Goal: Transaction & Acquisition: Purchase product/service

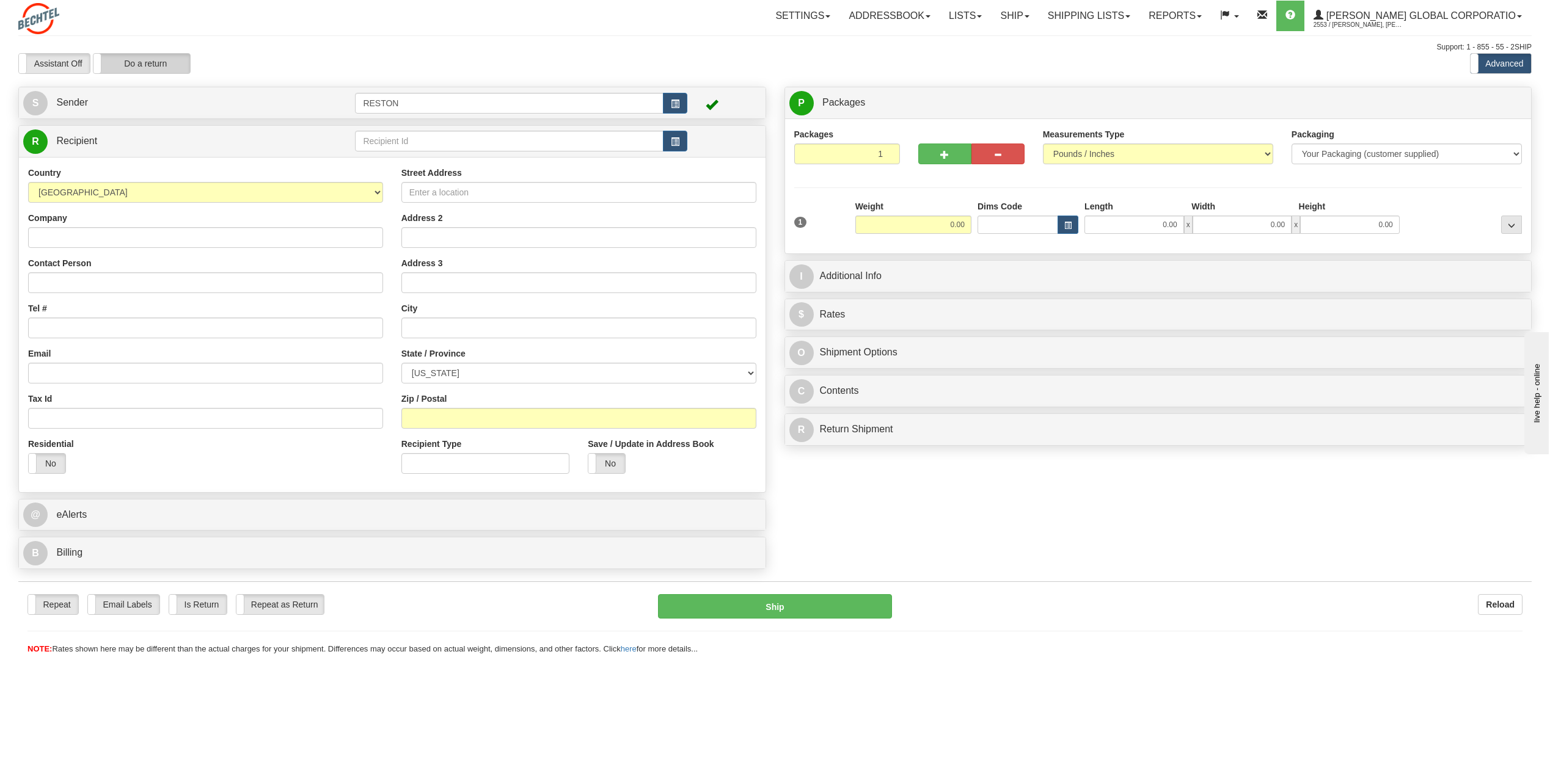
click at [165, 69] on label "Do a return" at bounding box center [142, 63] width 97 height 20
type input "RESTON"
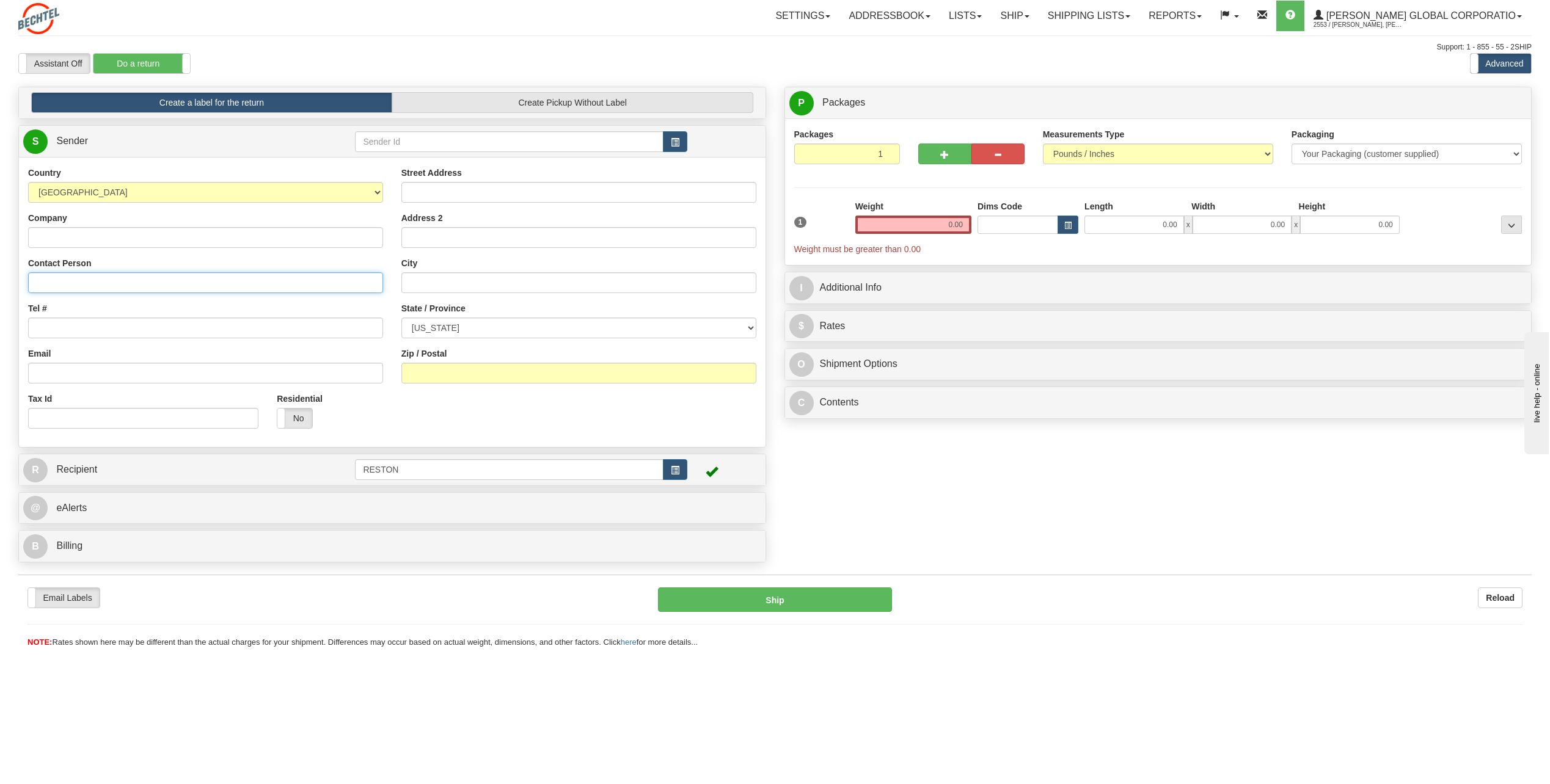
click at [68, 286] on input "Contact Person" at bounding box center [206, 283] width 355 height 21
click at [57, 284] on input "Contact Person" at bounding box center [206, 283] width 355 height 21
paste input "Tom Arnold"
type input "Tom Arnold"
click at [58, 370] on input "Email" at bounding box center [206, 373] width 355 height 21
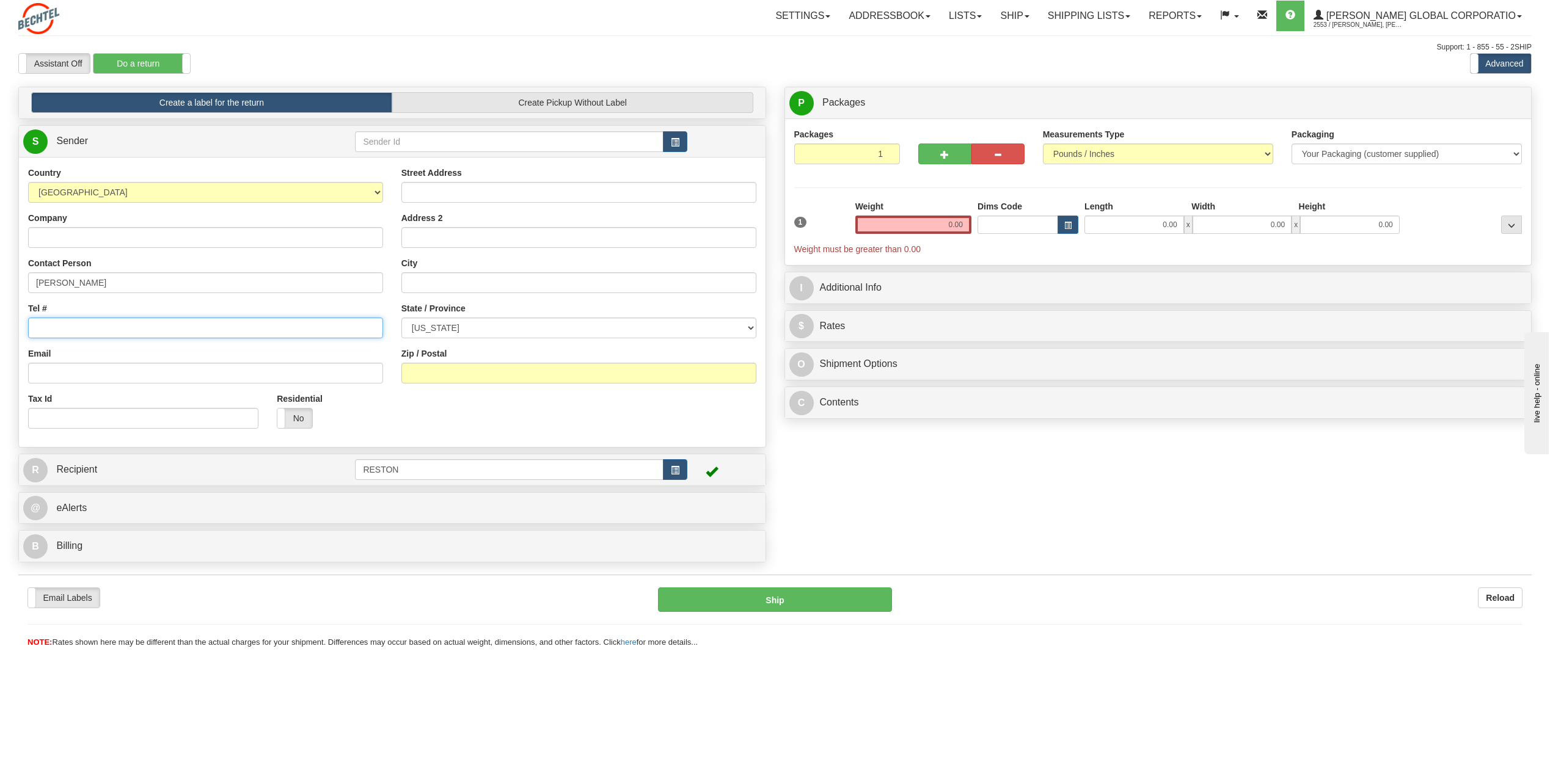
click at [45, 327] on input "Tel #" at bounding box center [206, 328] width 355 height 21
paste input "+1 928 9788359"
type input "+1 928 9788359"
click at [58, 370] on input "Email" at bounding box center [206, 373] width 355 height 21
paste input "tarnold"
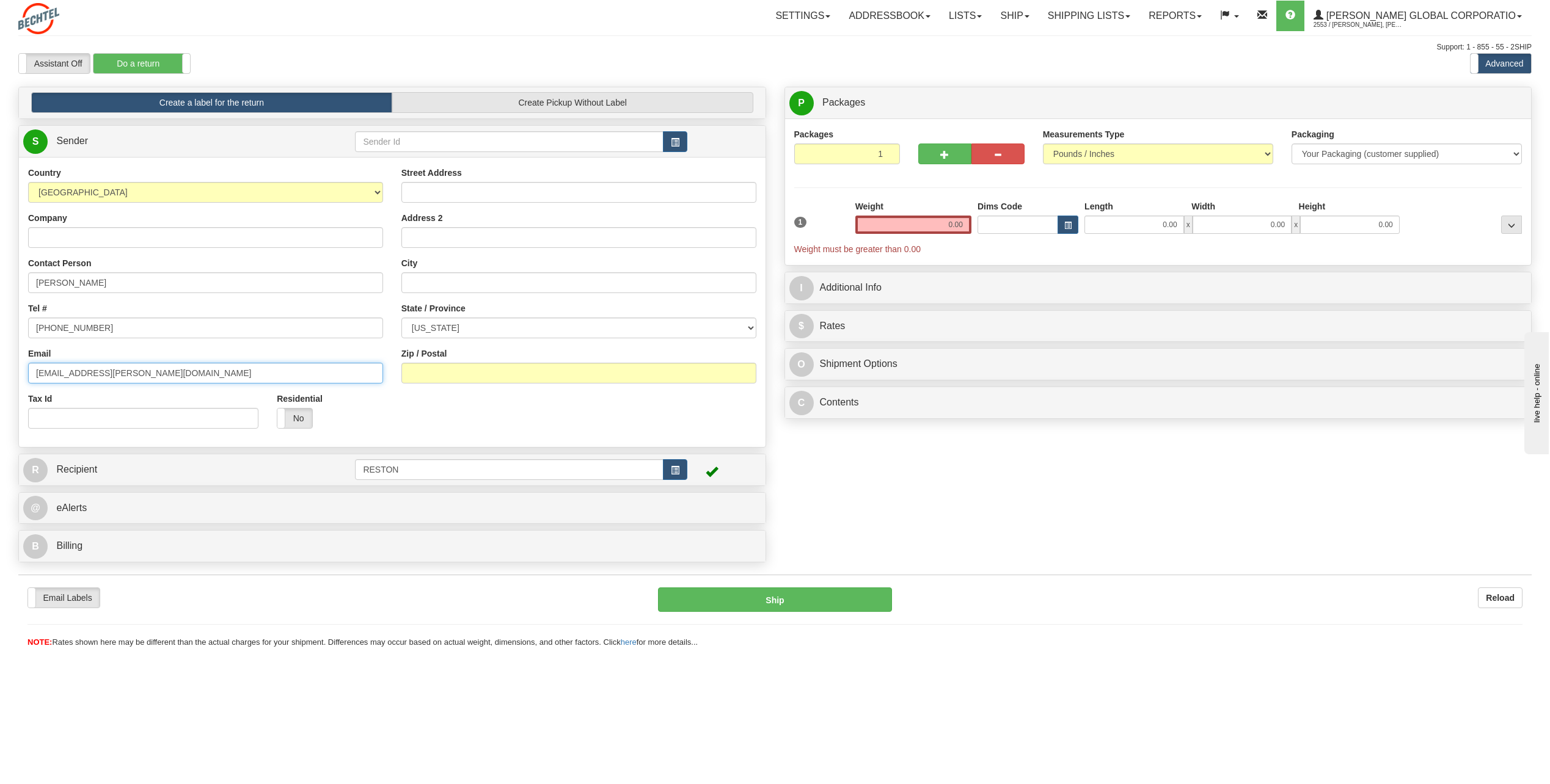
type input "tarnold@bechtel.com"
click at [504, 199] on input "Street Address" at bounding box center [579, 192] width 355 height 21
click at [168, 135] on link "S Sender" at bounding box center [189, 142] width 332 height 25
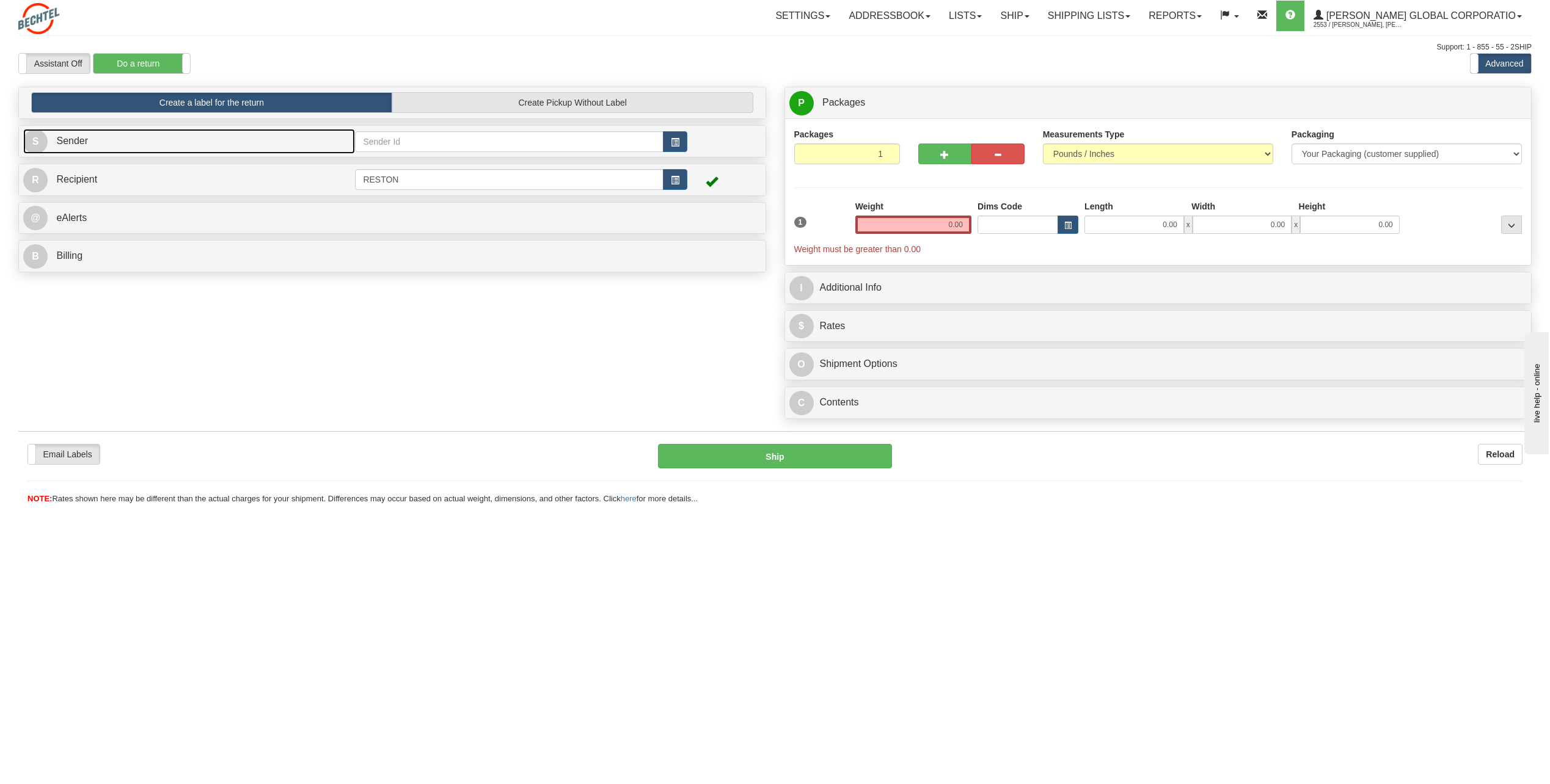
click at [168, 135] on link "S Sender" at bounding box center [189, 142] width 332 height 25
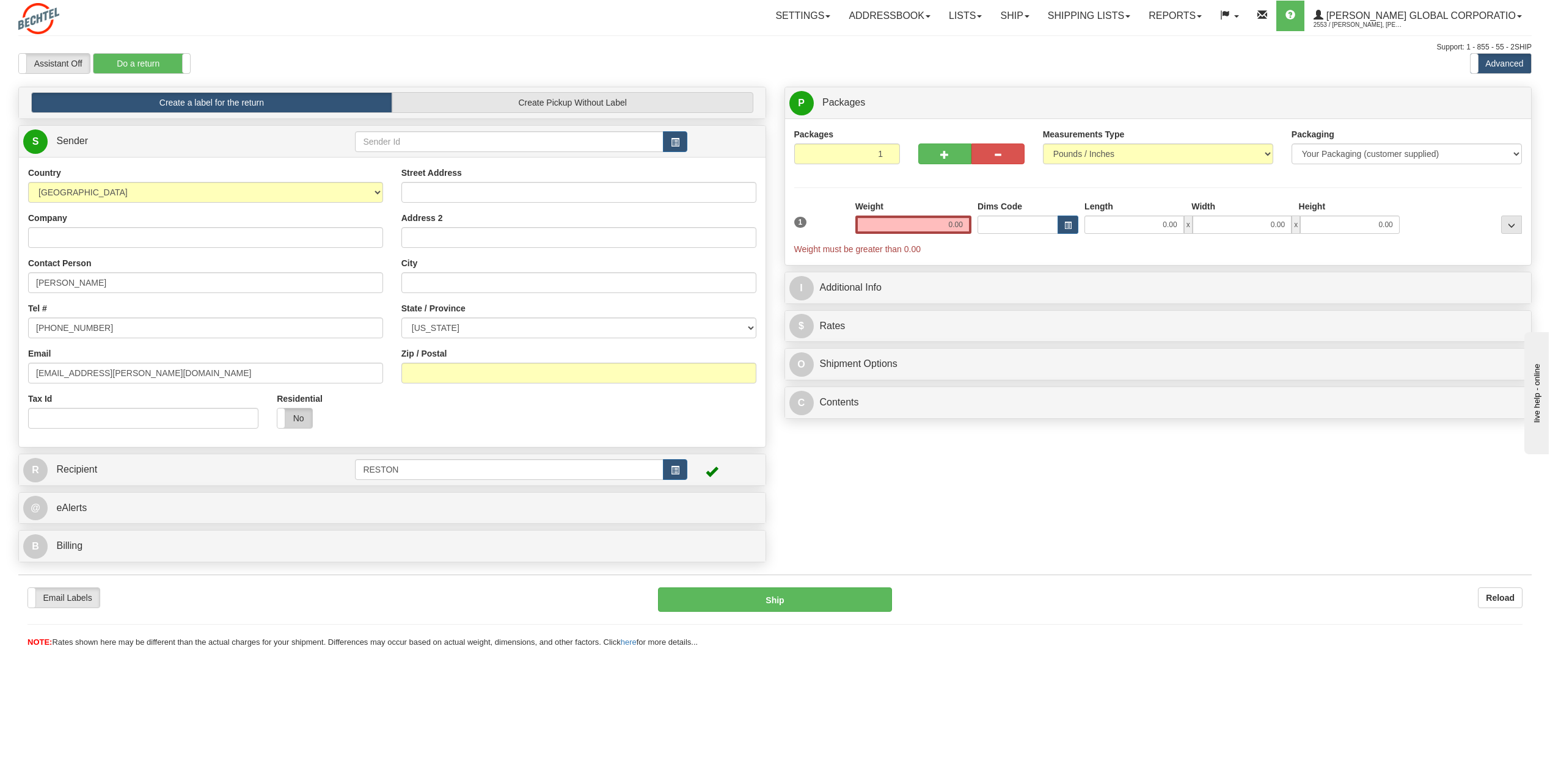
click at [290, 419] on label "No" at bounding box center [294, 418] width 35 height 20
click at [546, 197] on input "Street Address" at bounding box center [579, 192] width 355 height 21
paste input "1410 E Graham Ranch Trl"
type input "1410 E Graham Ranch Trl"
click at [459, 290] on input "City" at bounding box center [579, 283] width 355 height 21
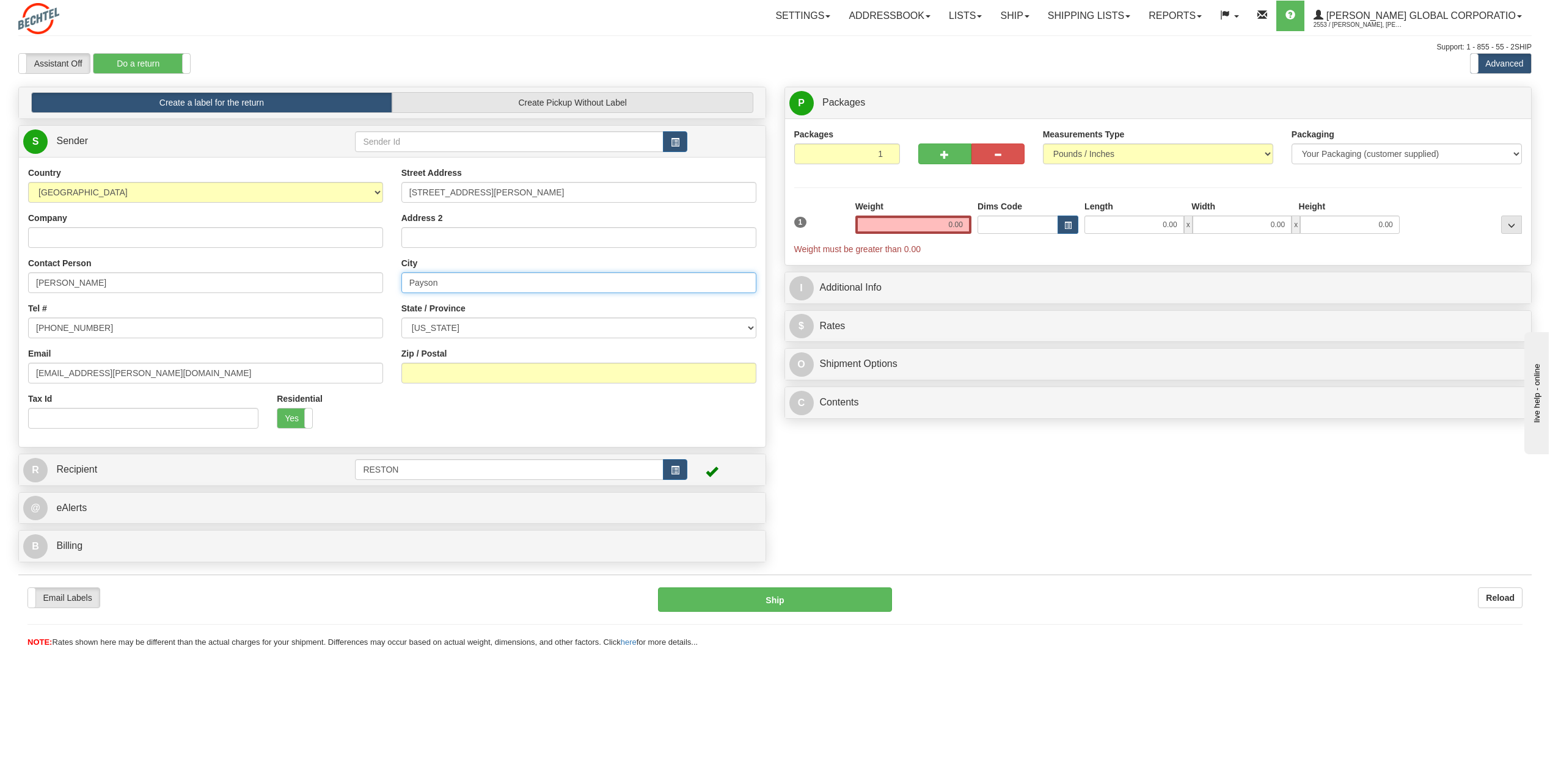
type input "Payson"
select select "AZ"
click at [426, 367] on input "Zip / Postal" at bounding box center [579, 373] width 355 height 21
paste input "85541"
type input "85541"
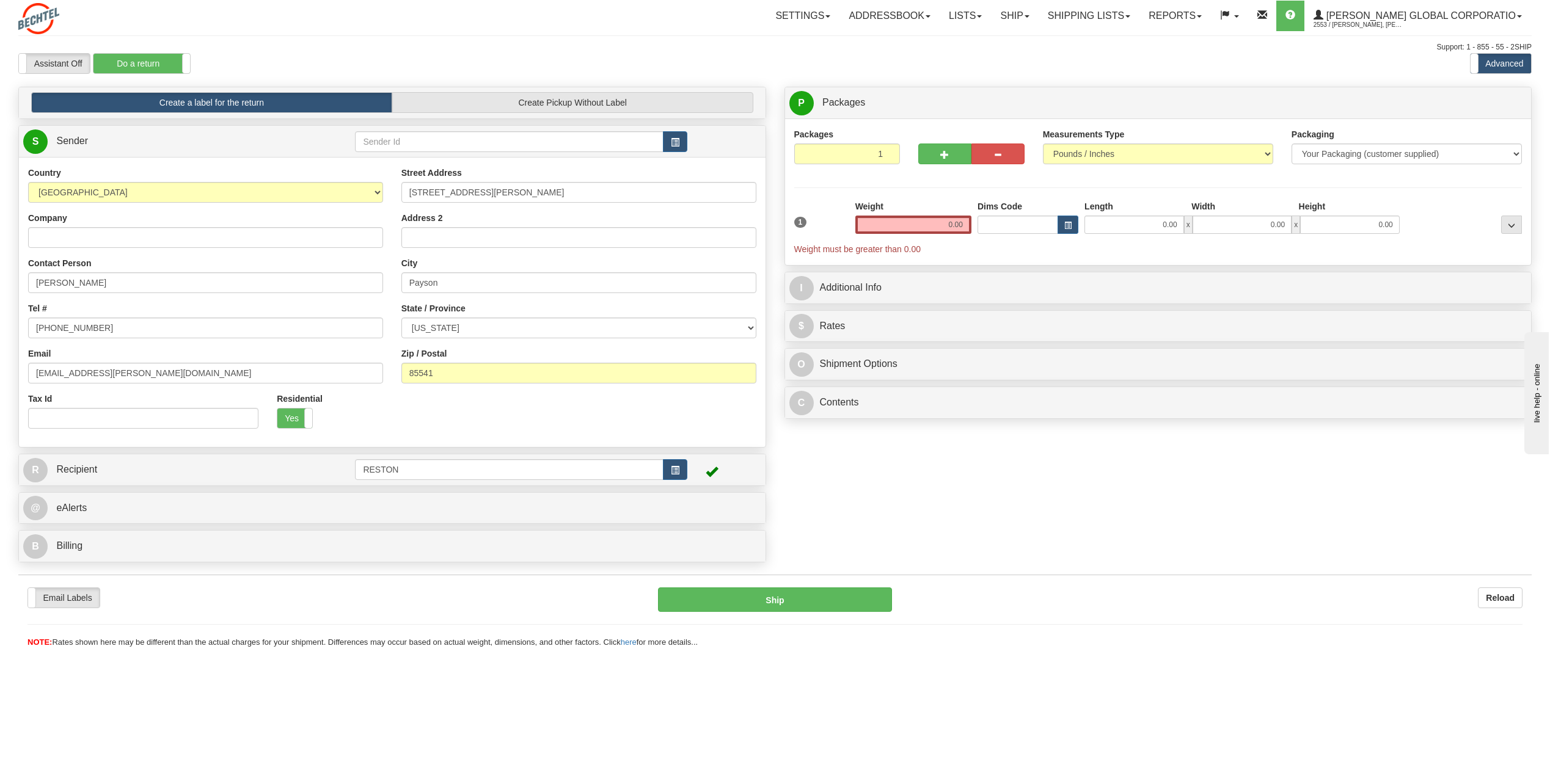
click at [312, 481] on div "R Recipient RESTON" at bounding box center [392, 470] width 747 height 31
click at [264, 465] on link "R Recipient" at bounding box center [171, 470] width 295 height 25
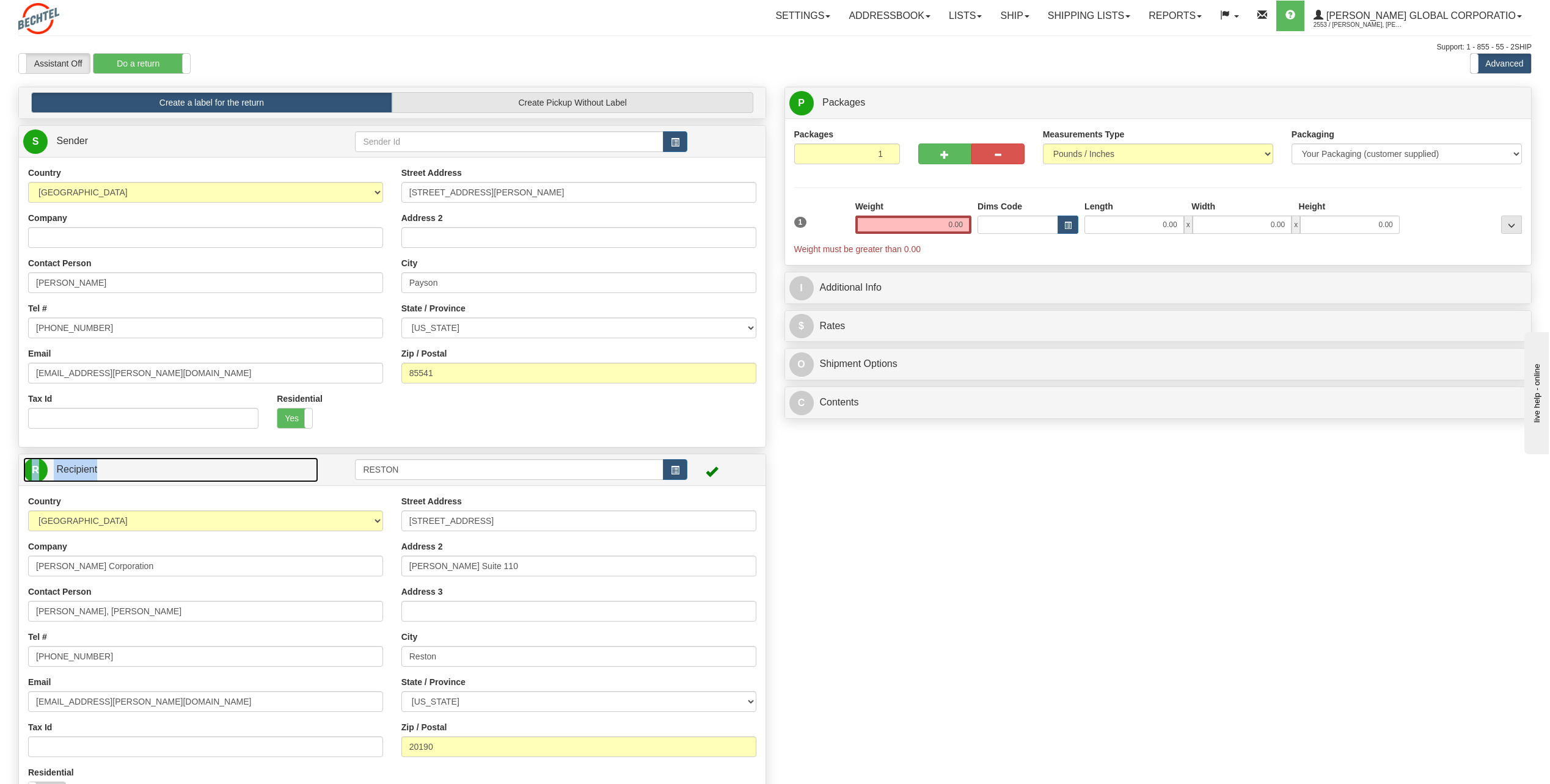
click at [300, 475] on link "R Recipient" at bounding box center [171, 470] width 295 height 25
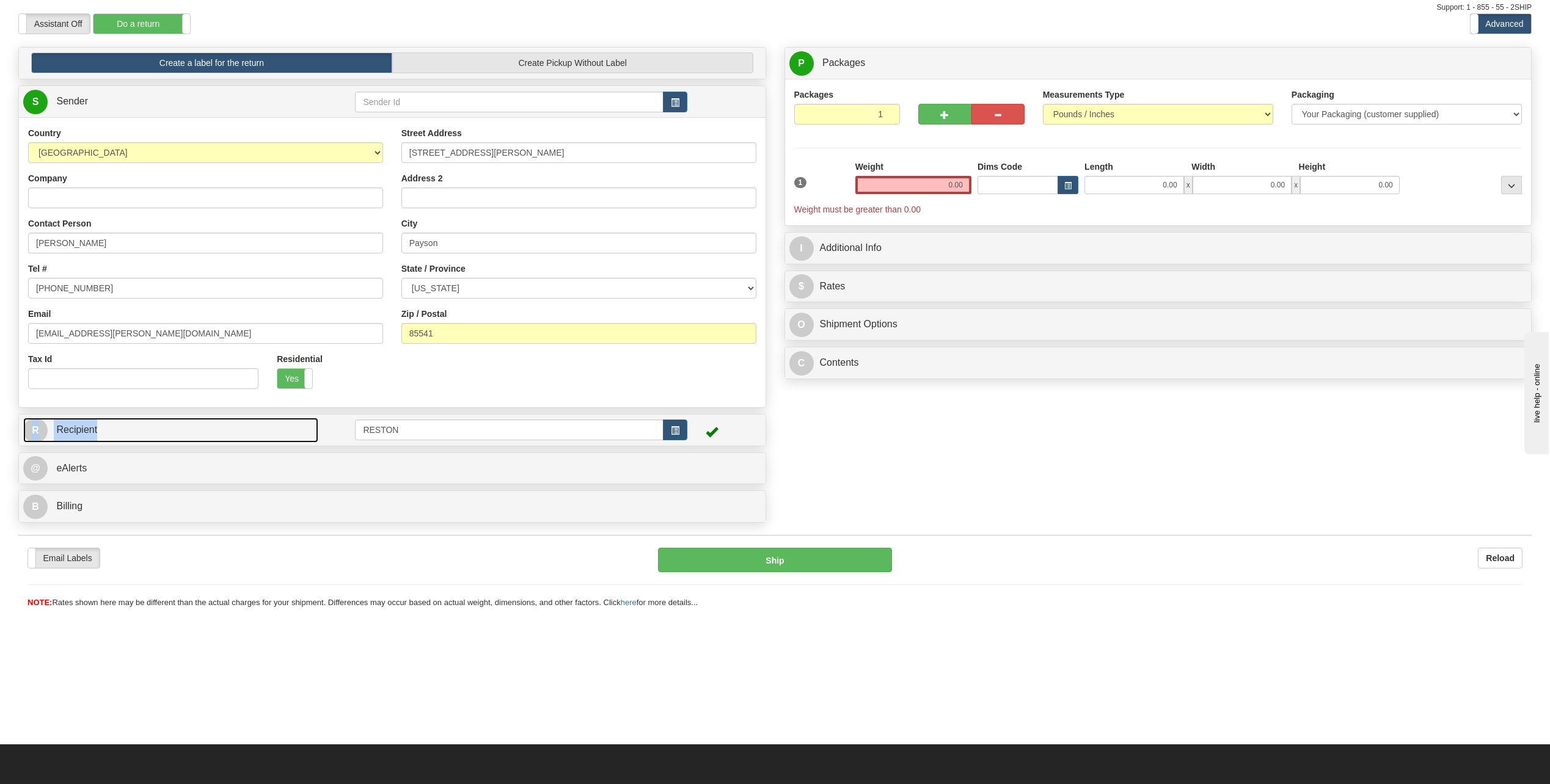
scroll to position [61, 0]
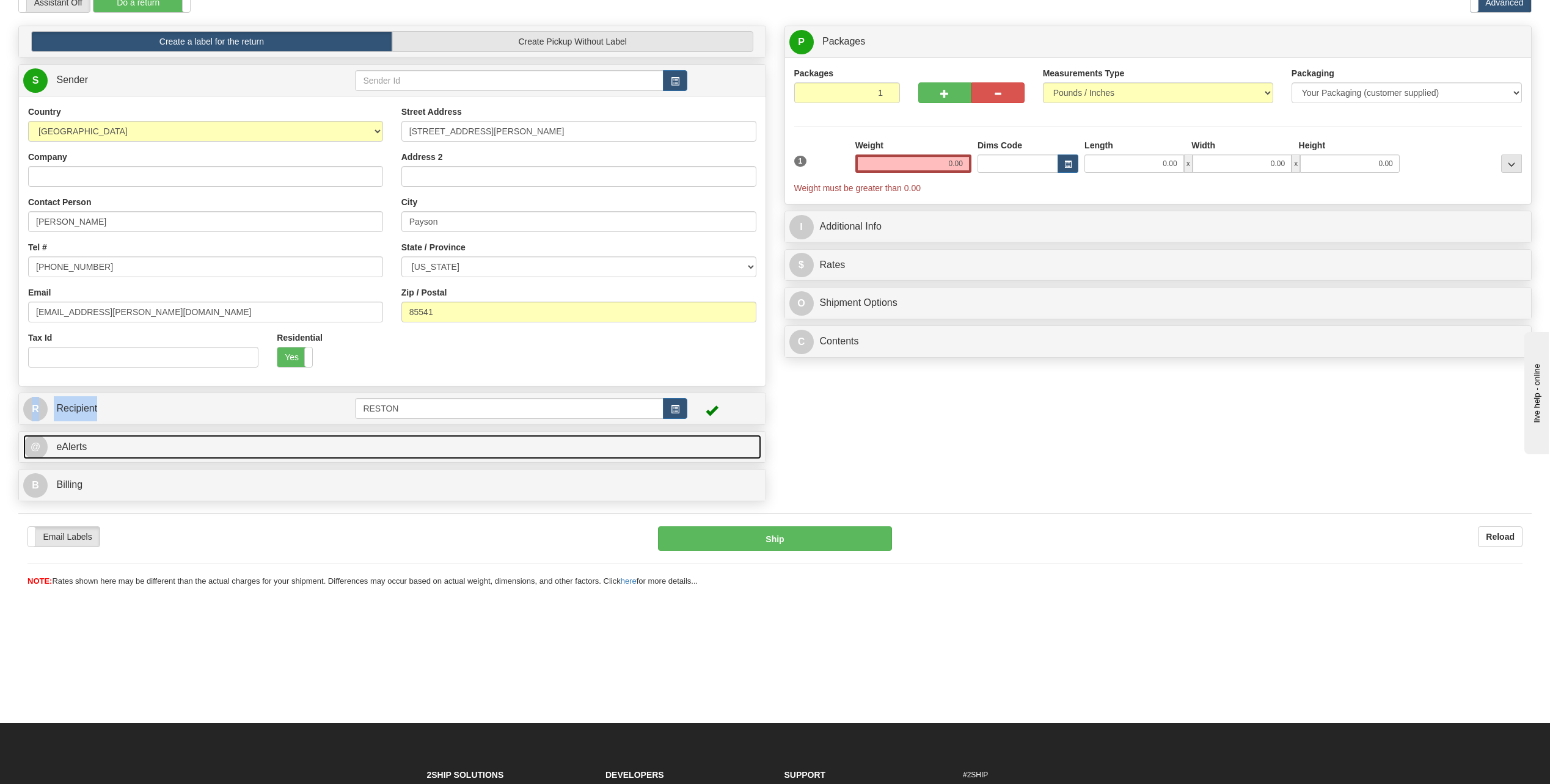
click at [353, 445] on link "@ eAlerts" at bounding box center [392, 447] width 738 height 25
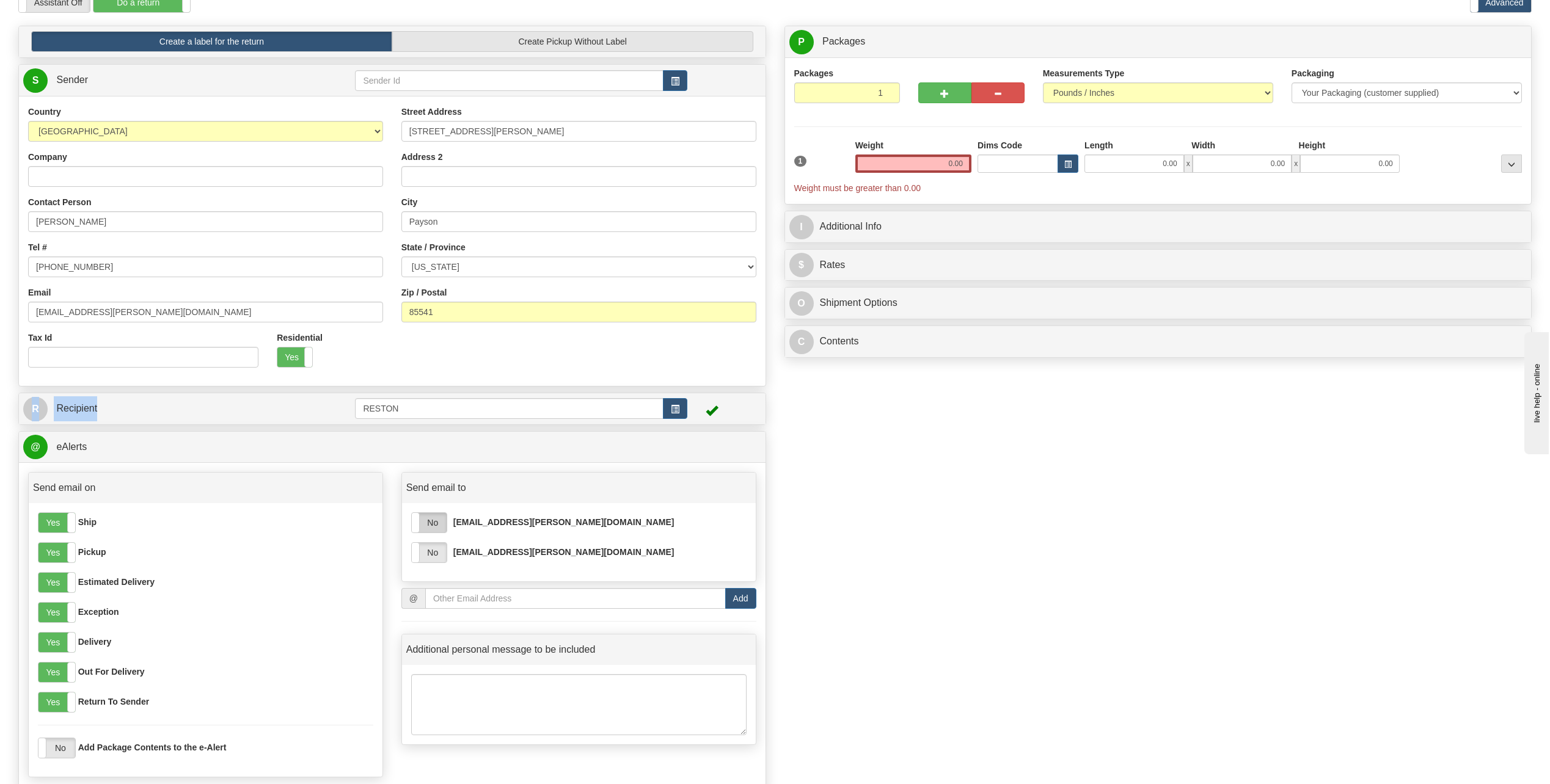
click at [441, 521] on label "No" at bounding box center [429, 523] width 35 height 20
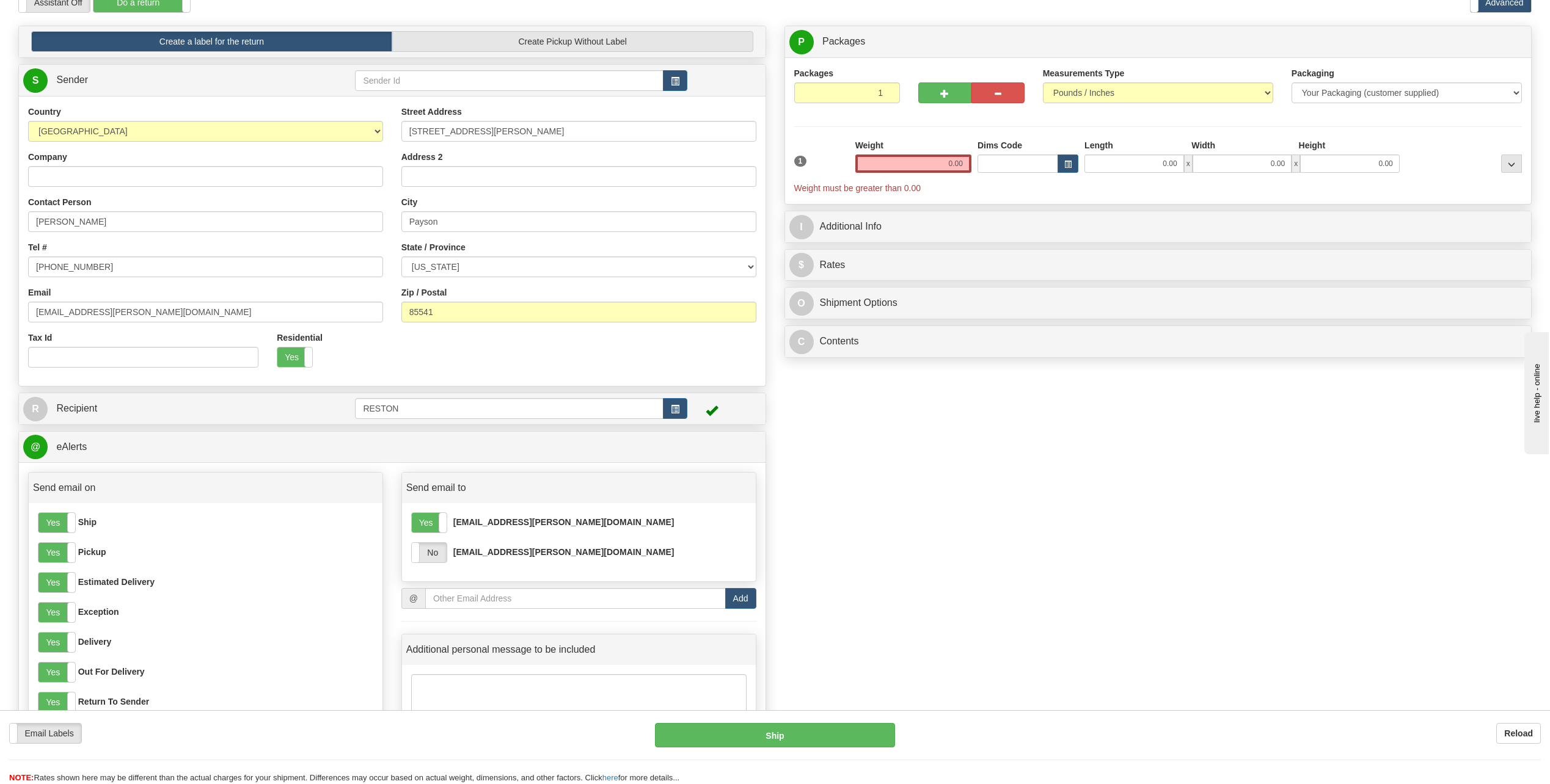
click at [431, 564] on div "Yes No tarnold@bechtel.com Yes No dmleer@Bechtel.com" at bounding box center [579, 543] width 354 height 78
click at [433, 553] on label "No" at bounding box center [429, 552] width 35 height 20
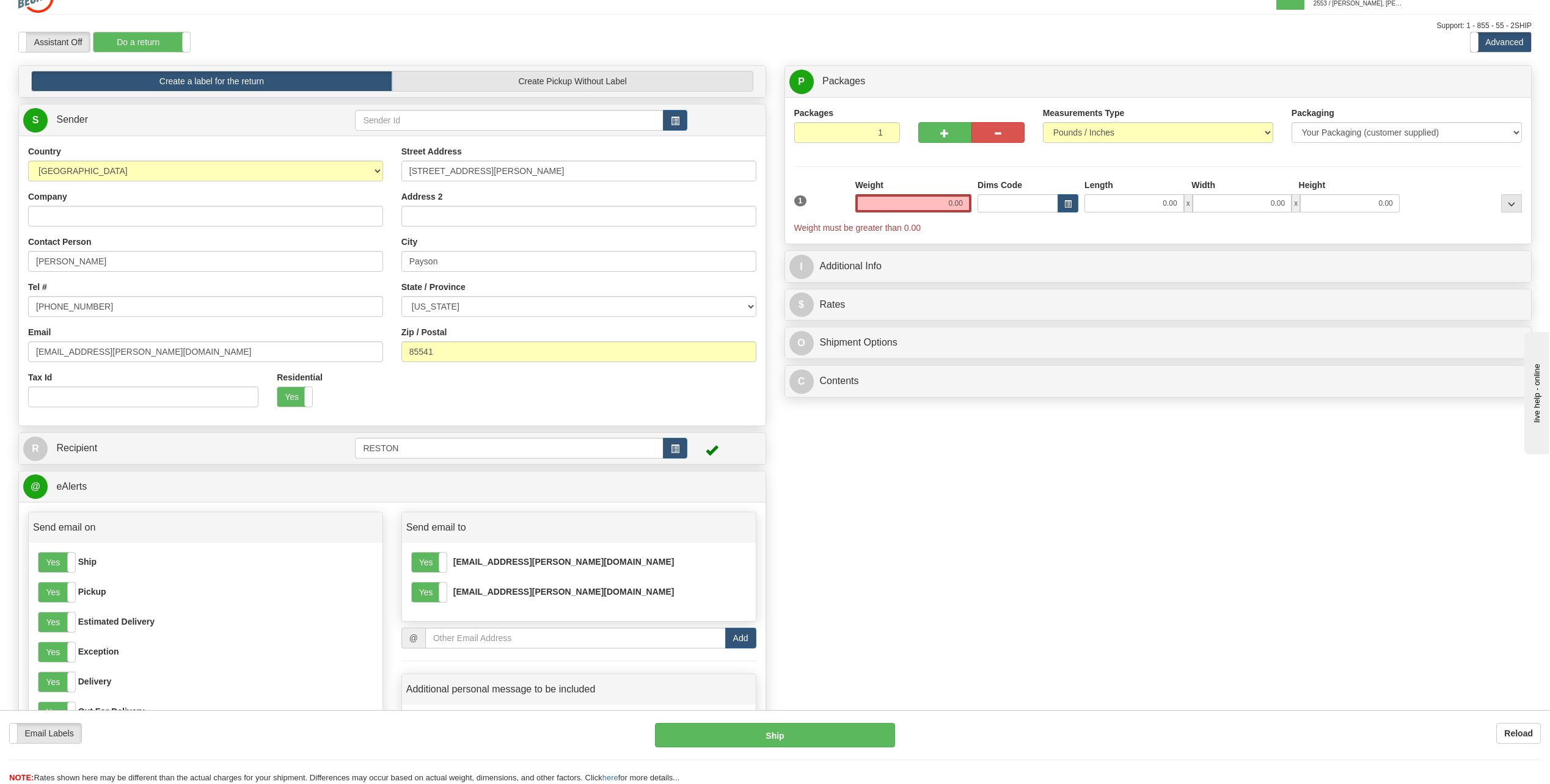
scroll to position [0, 0]
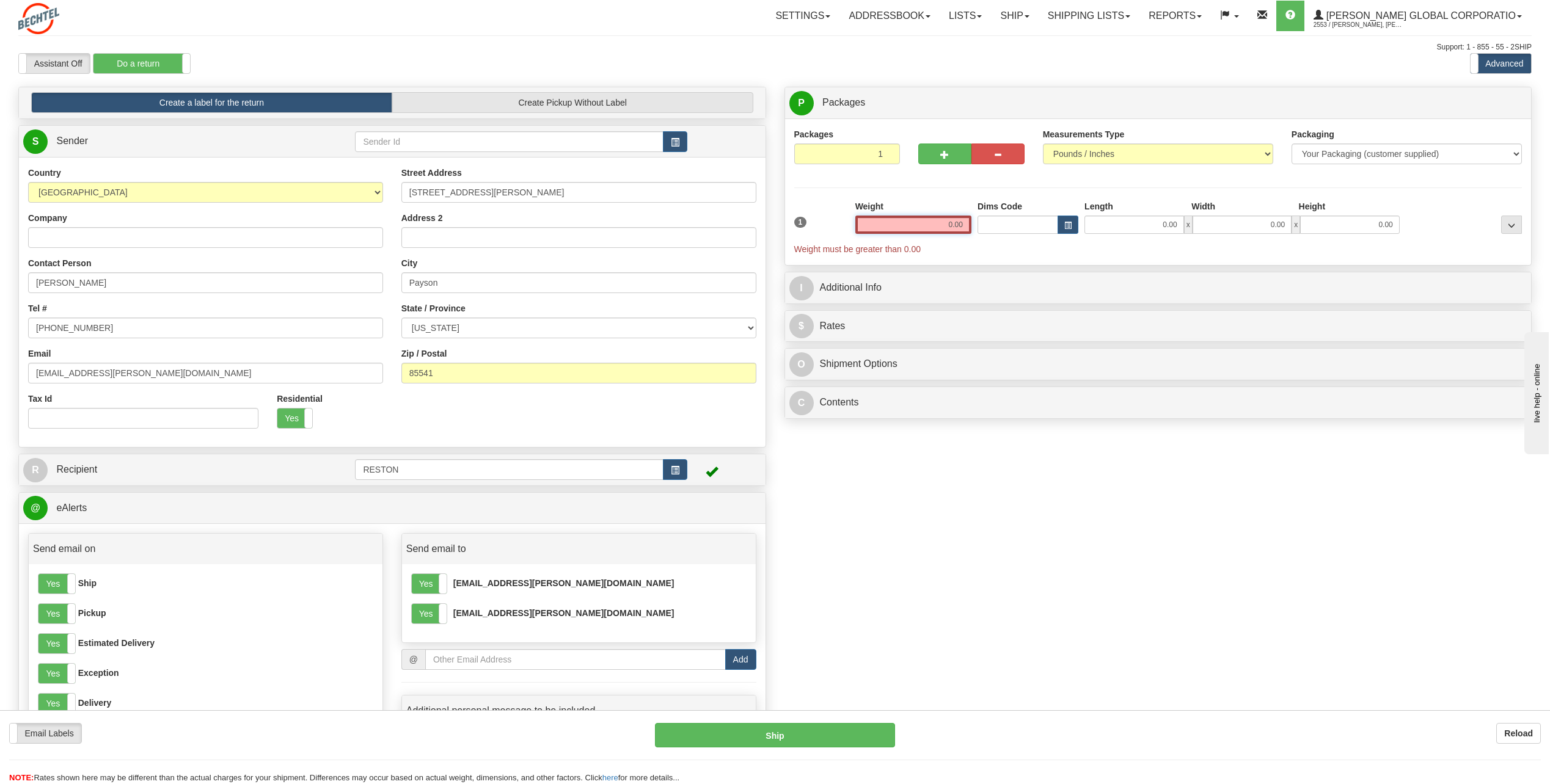
drag, startPoint x: 927, startPoint y: 222, endPoint x: 1046, endPoint y: 215, distance: 119.2
click at [1046, 215] on div "1 Weight 0.00 Dims Code 0.00" at bounding box center [1158, 228] width 734 height 55
type input "5.00"
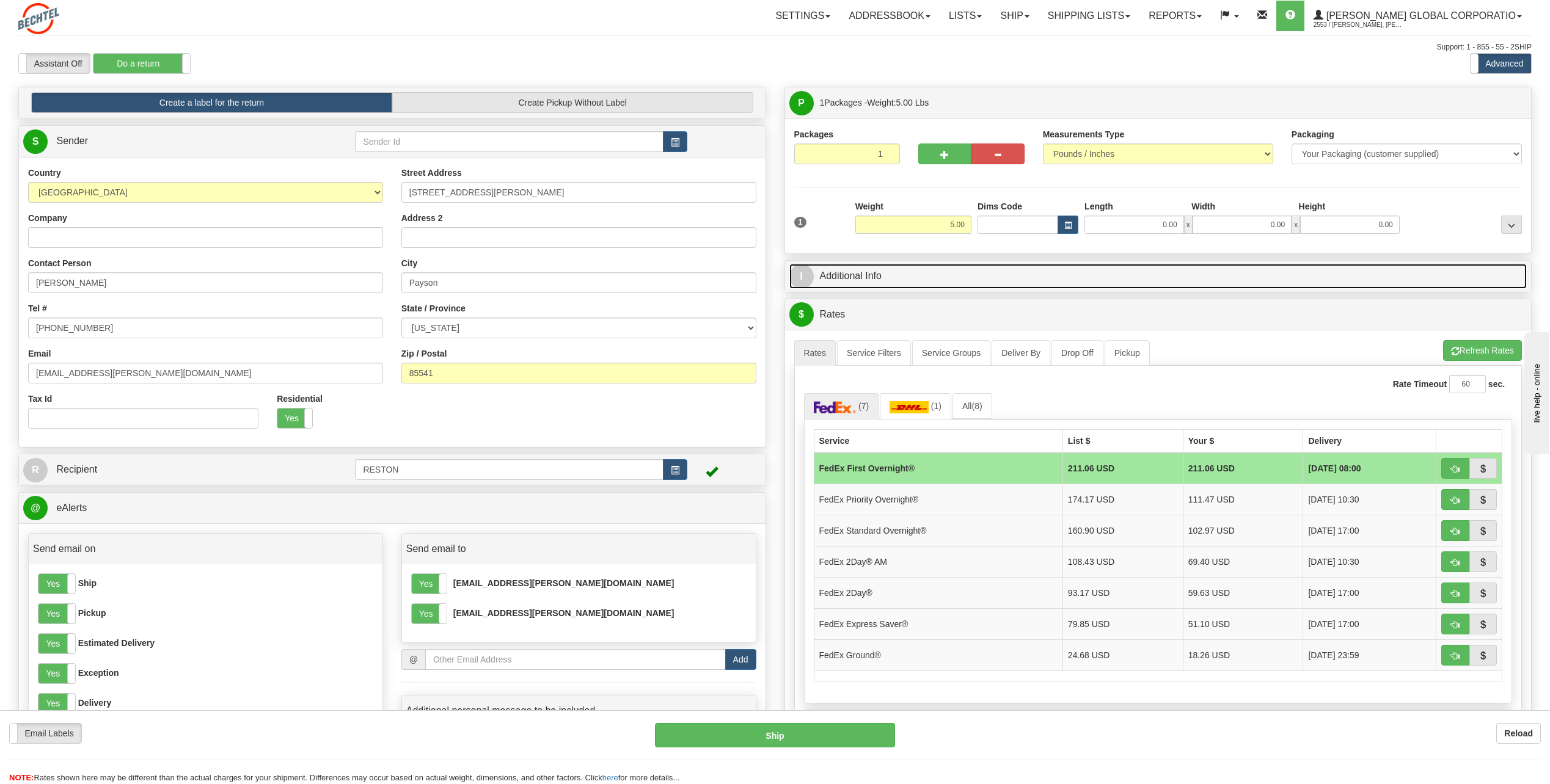
click at [1099, 269] on link "I Additional Info" at bounding box center [1158, 276] width 738 height 25
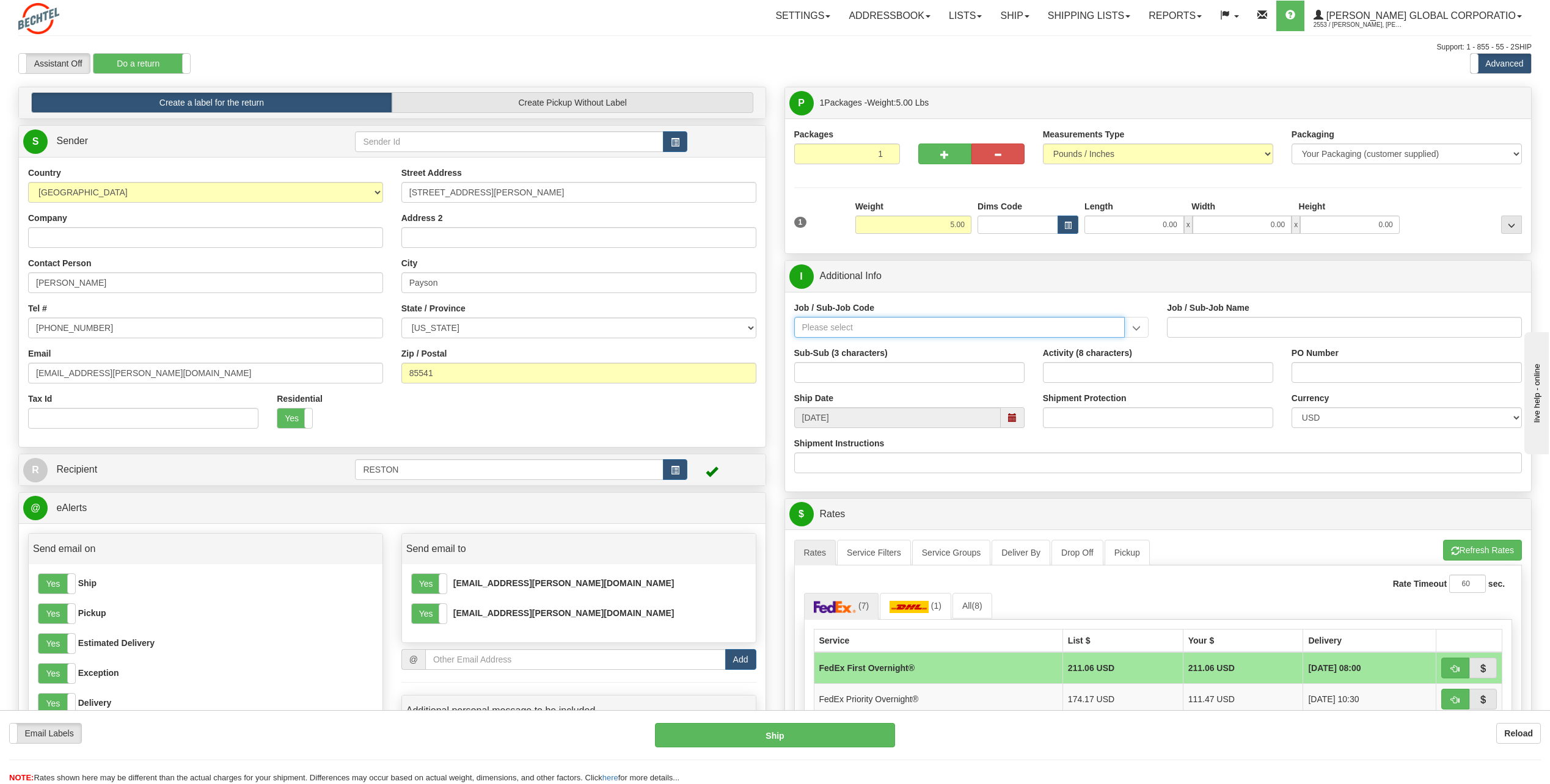
drag, startPoint x: 940, startPoint y: 326, endPoint x: 922, endPoint y: 317, distance: 20.1
click at [936, 325] on input "Job / Sub-Job Code" at bounding box center [959, 327] width 331 height 21
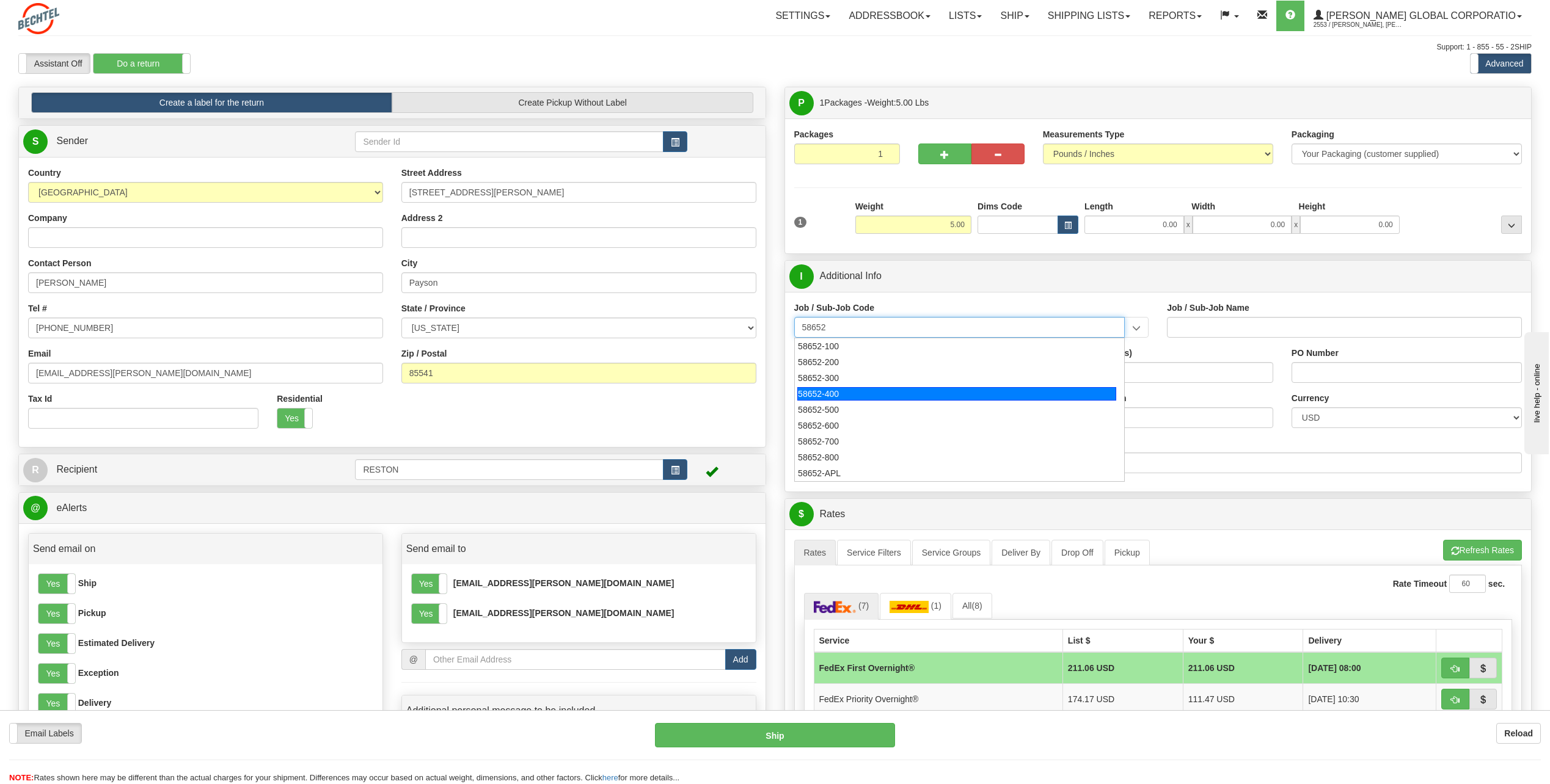
click at [914, 392] on div "58652-400" at bounding box center [957, 394] width 319 height 14
type input "58652-400"
type input "RESURRECTING CCGT - CONSTRUCTION"
type input "58652-400"
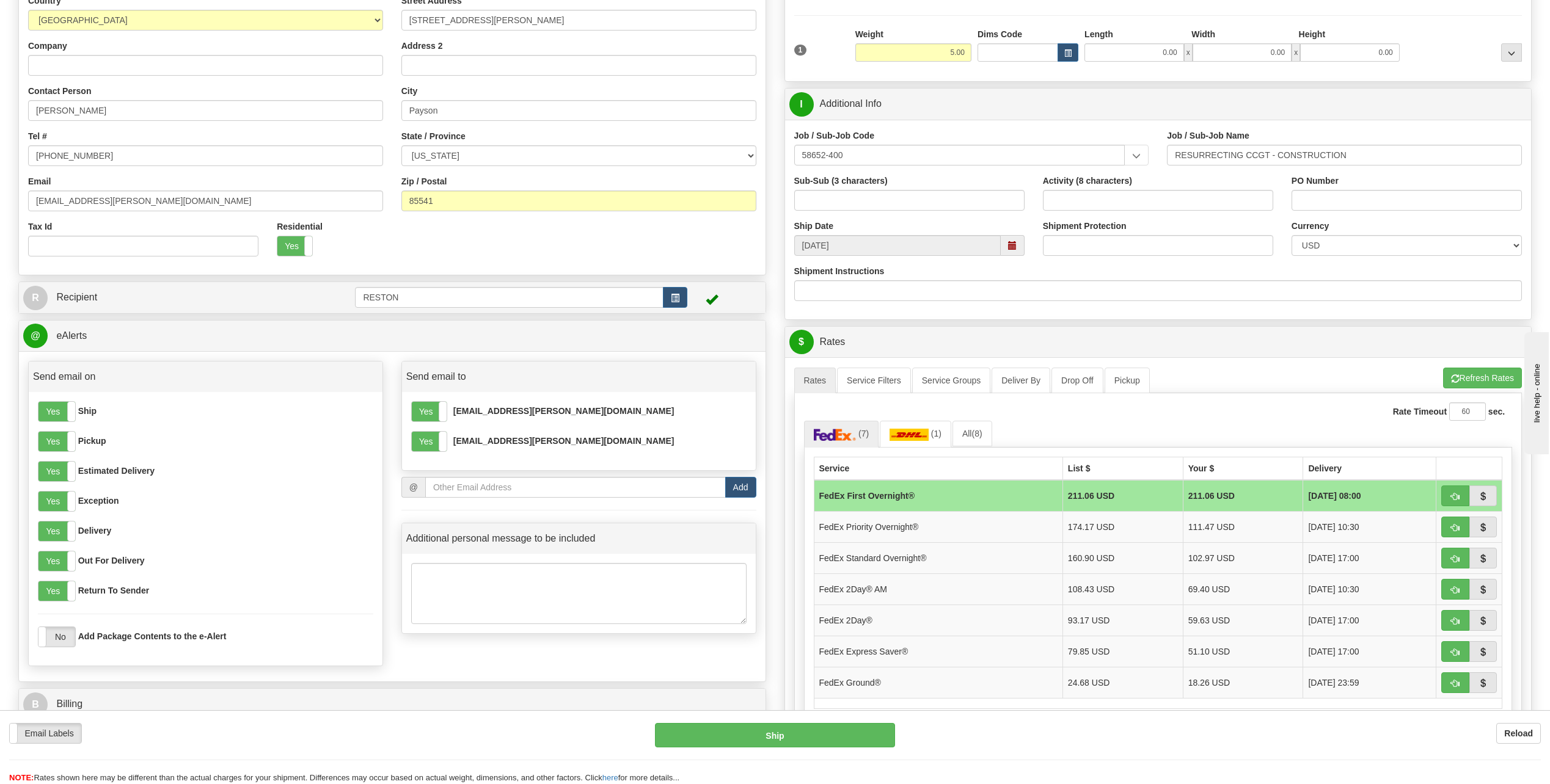
scroll to position [183, 0]
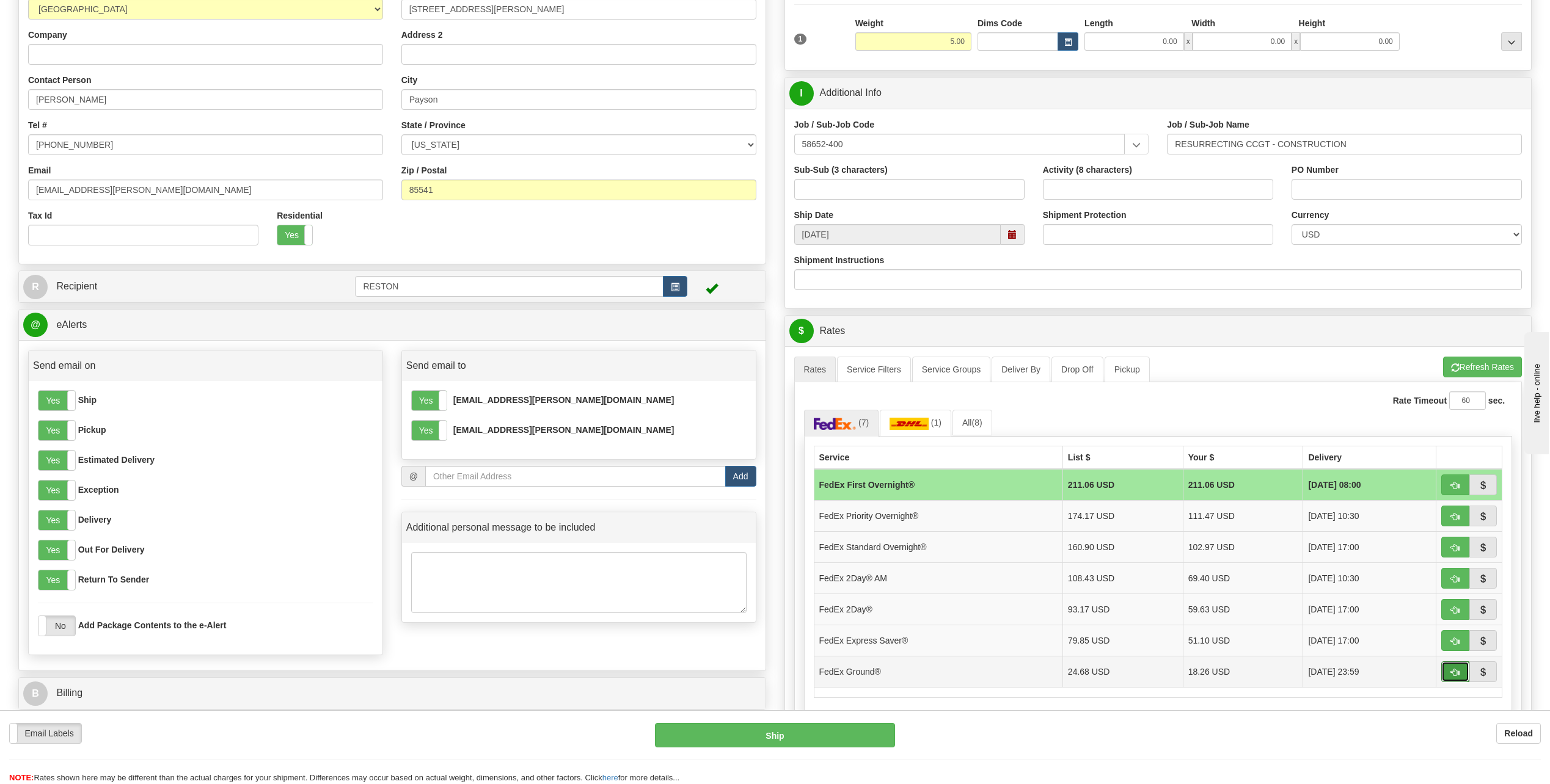
click at [1456, 670] on span "button" at bounding box center [1455, 672] width 8 height 8
type input "92"
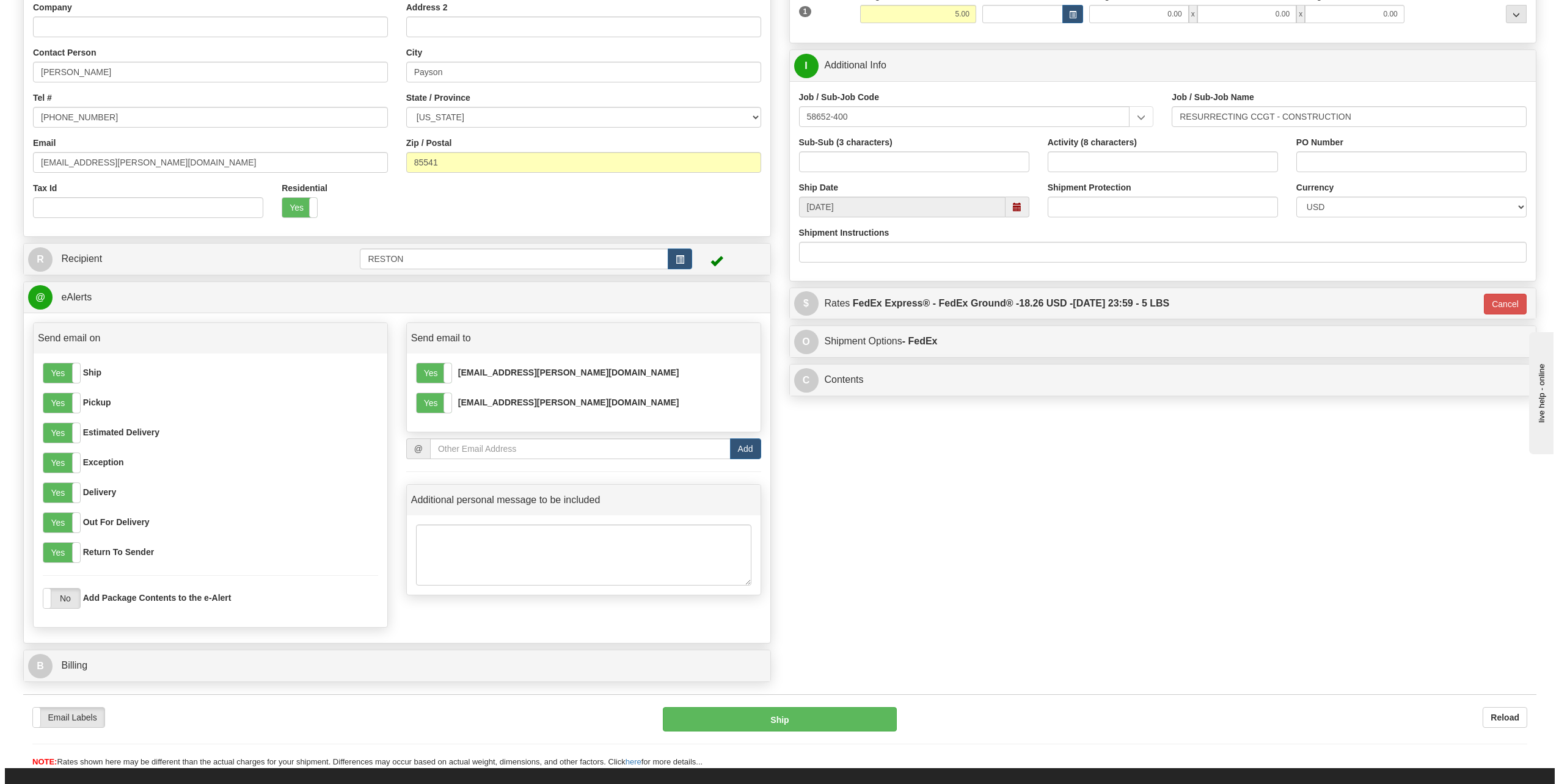
scroll to position [245, 0]
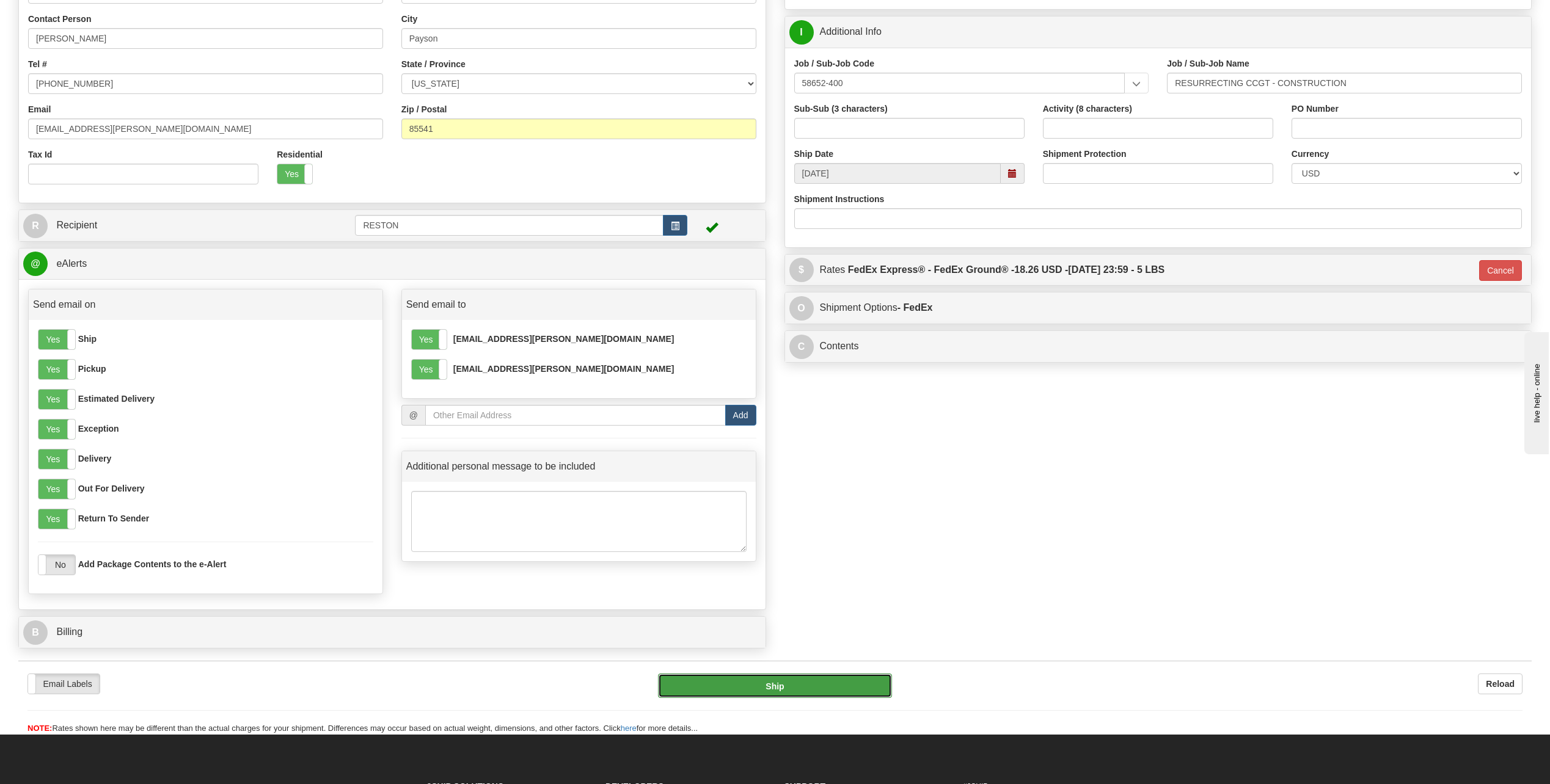
click at [805, 691] on button "Ship" at bounding box center [775, 686] width 234 height 24
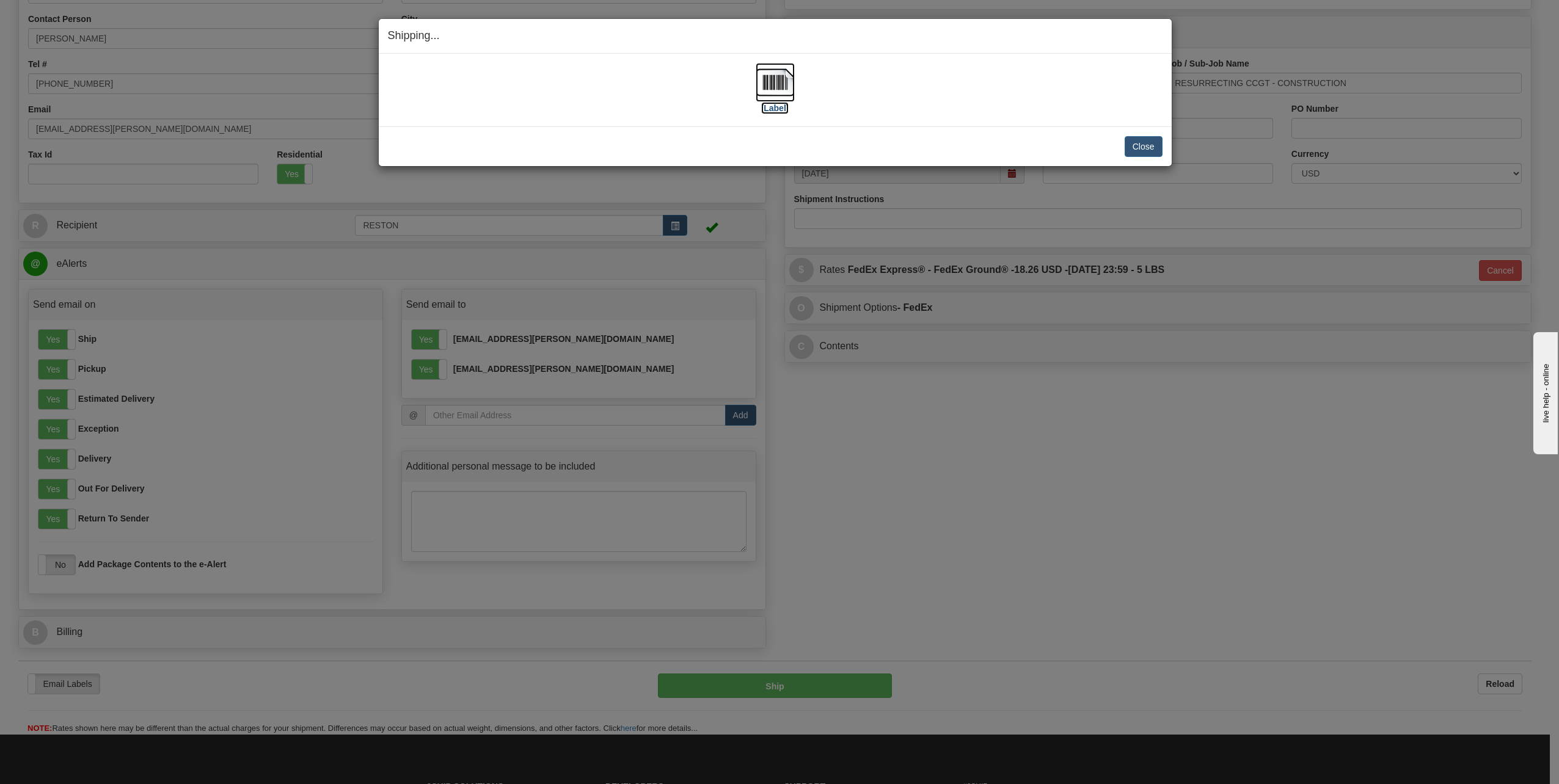
click at [781, 82] on img at bounding box center [775, 82] width 39 height 39
click at [1139, 143] on button "Close" at bounding box center [1143, 147] width 38 height 21
